Goal: Navigation & Orientation: Find specific page/section

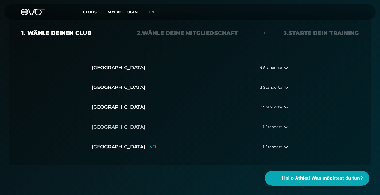
click at [286, 127] on icon at bounding box center [286, 127] width 4 height 4
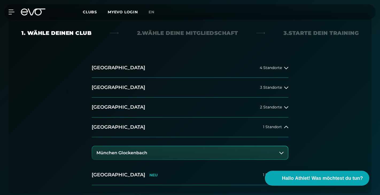
click at [129, 152] on h3 "München Glockenbach" at bounding box center [121, 153] width 51 height 5
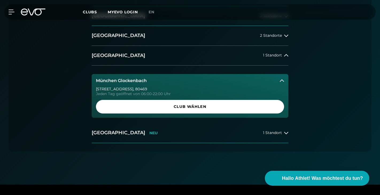
scroll to position [199, 0]
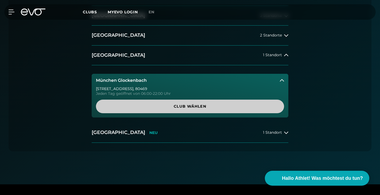
click at [187, 105] on span "Club wählen" at bounding box center [189, 107] width 175 height 6
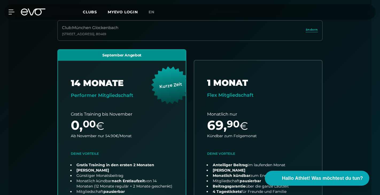
scroll to position [120, 0]
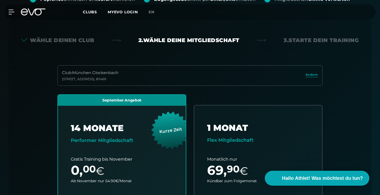
click at [90, 11] on span "Clubs" at bounding box center [90, 12] width 14 height 5
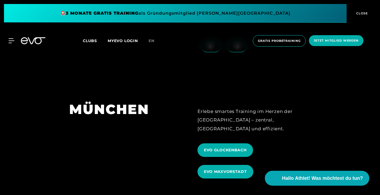
scroll to position [1426, 0]
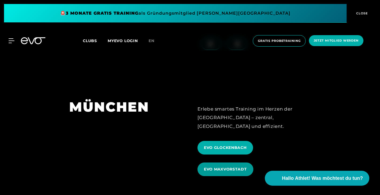
click at [228, 167] on span "EVO MAXVORSTADT" at bounding box center [225, 170] width 43 height 6
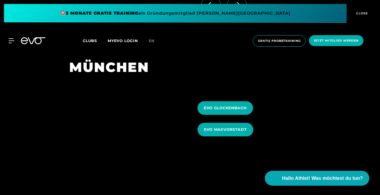
scroll to position [1466, 0]
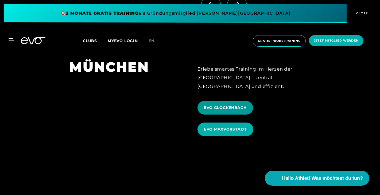
click at [230, 105] on span "EVO GLOCKENBACH" at bounding box center [225, 108] width 43 height 6
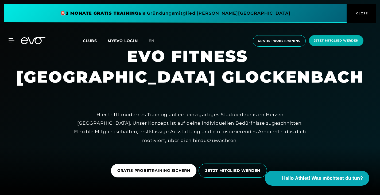
click at [193, 14] on span at bounding box center [175, 13] width 342 height 19
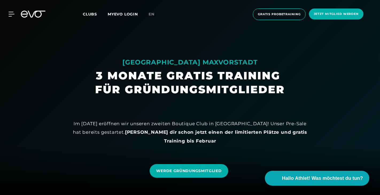
click at [90, 13] on span "Clubs" at bounding box center [90, 14] width 14 height 5
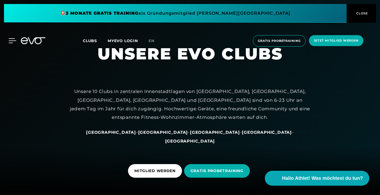
click at [11, 40] on icon at bounding box center [13, 40] width 8 height 5
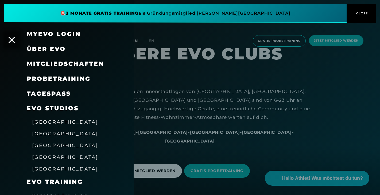
click at [51, 155] on span "[GEOGRAPHIC_DATA]" at bounding box center [65, 158] width 66 height 6
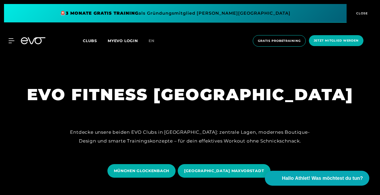
click at [89, 40] on span "Clubs" at bounding box center [90, 40] width 14 height 5
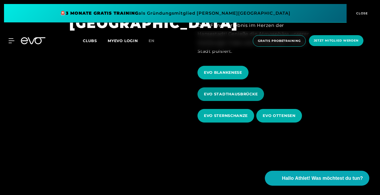
scroll to position [197, 0]
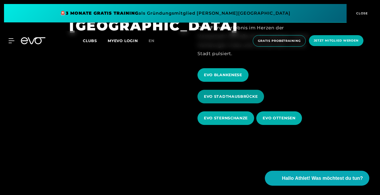
click at [232, 96] on span "EVO STADTHAUSBRÜCKE" at bounding box center [231, 97] width 54 height 6
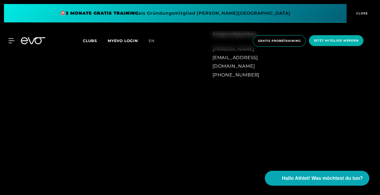
scroll to position [319, 0]
click at [362, 12] on span "CLOSE" at bounding box center [360, 13] width 13 height 5
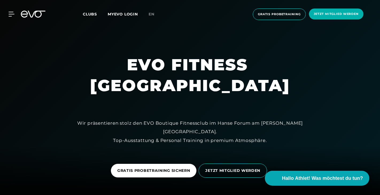
scroll to position [0, 0]
